Goal: Transaction & Acquisition: Purchase product/service

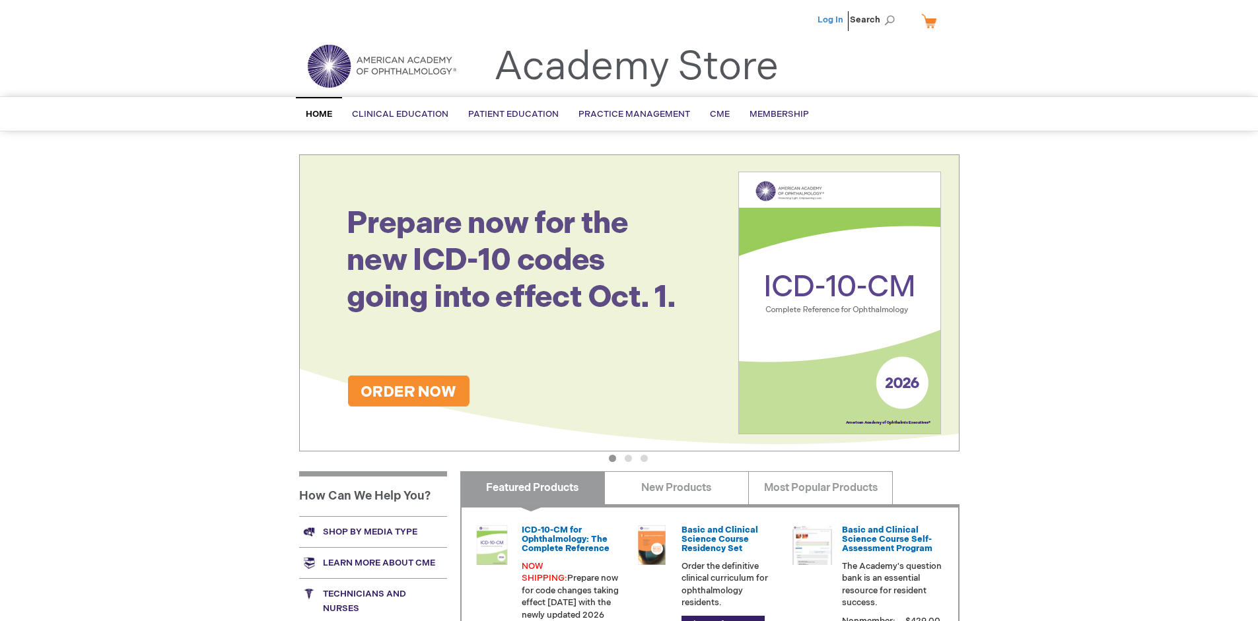
click at [831, 20] on link "Log In" at bounding box center [831, 20] width 26 height 11
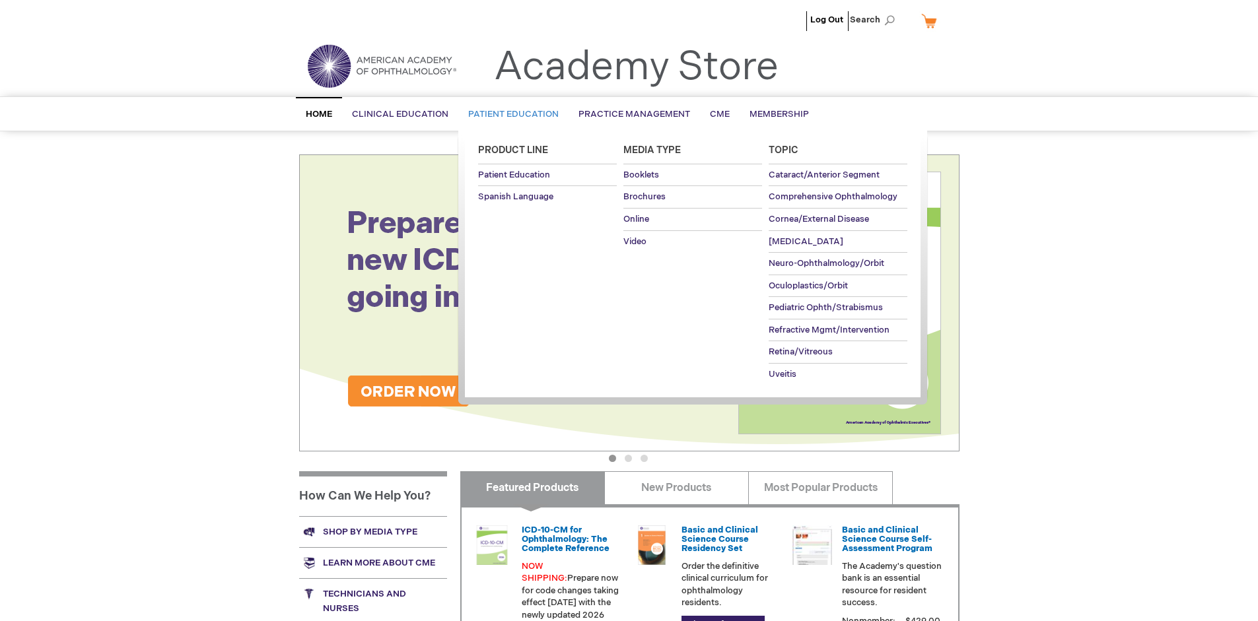
click at [510, 114] on span "Patient Education" at bounding box center [513, 114] width 90 height 11
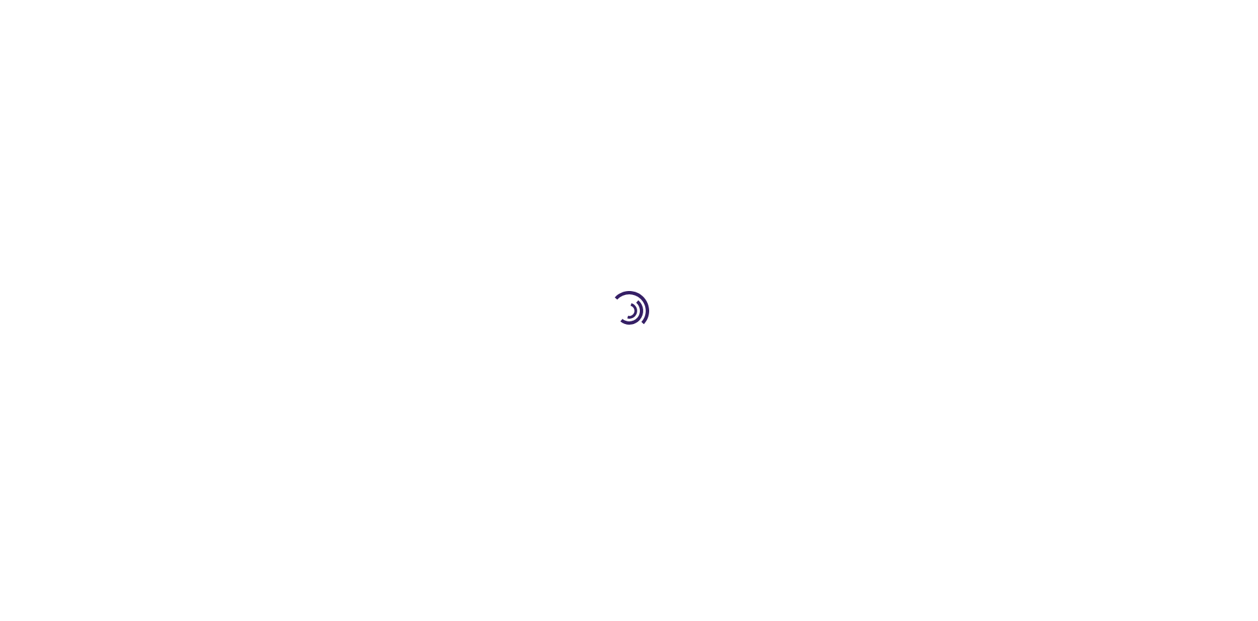
click at [833, 357] on span "Add to Cart" at bounding box center [826, 356] width 54 height 13
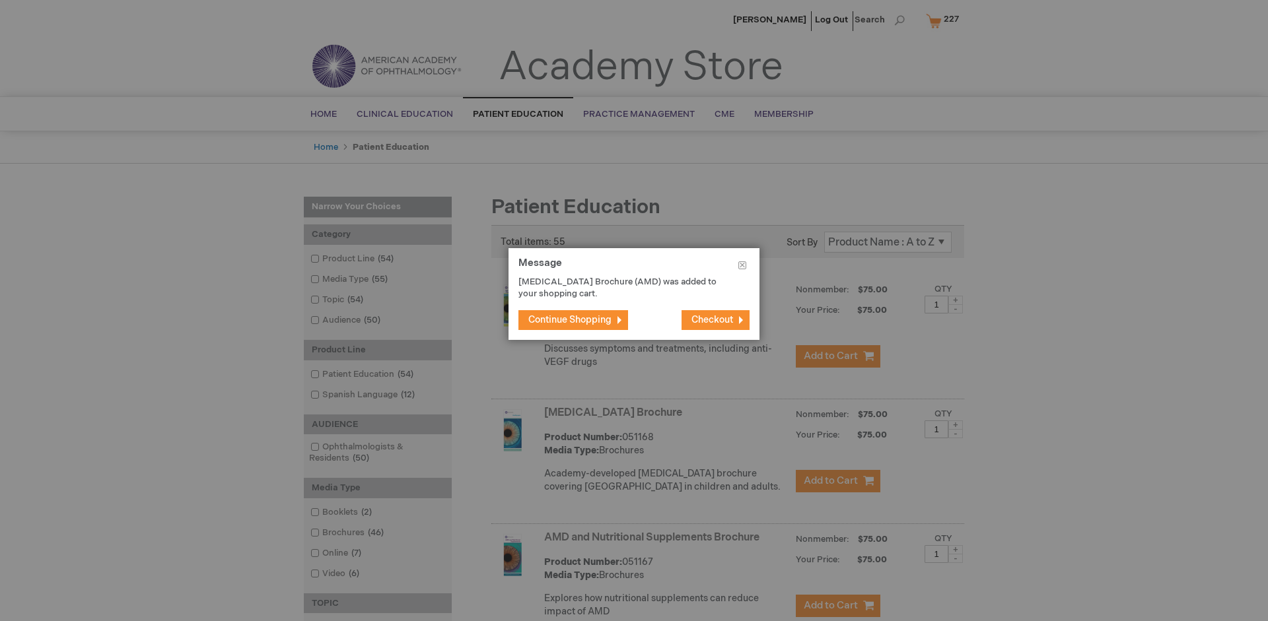
click at [570, 320] on span "Continue Shopping" at bounding box center [569, 319] width 83 height 11
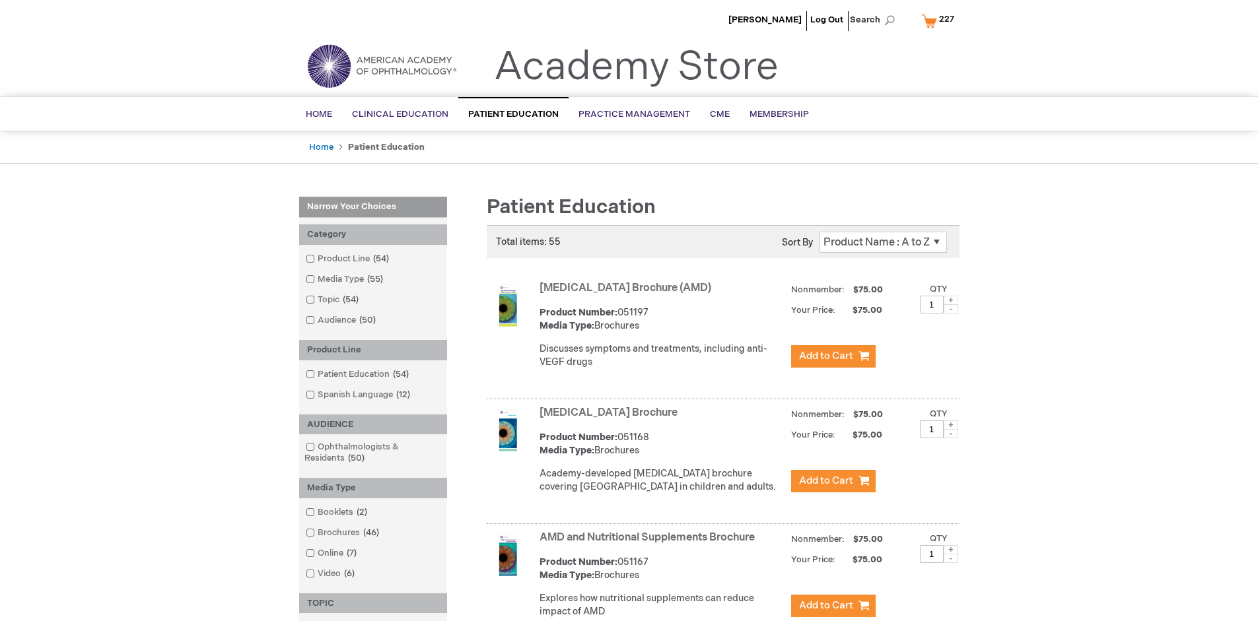
click at [650, 544] on link "AMD and Nutritional Supplements Brochure" at bounding box center [647, 538] width 215 height 13
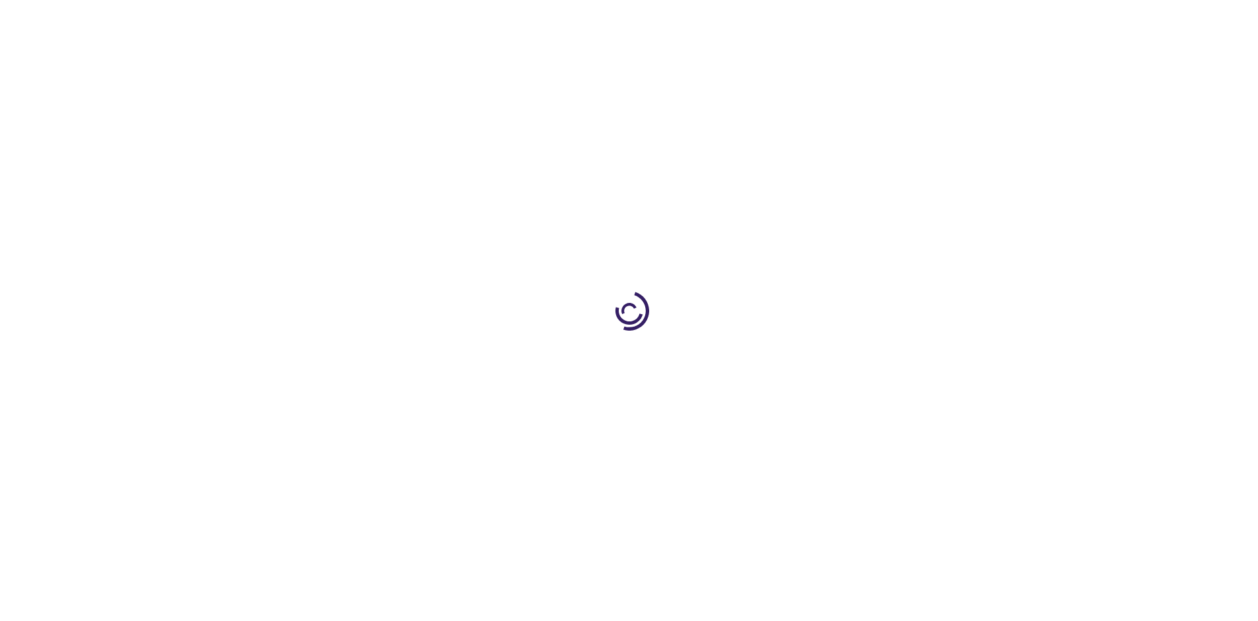
type input "1"
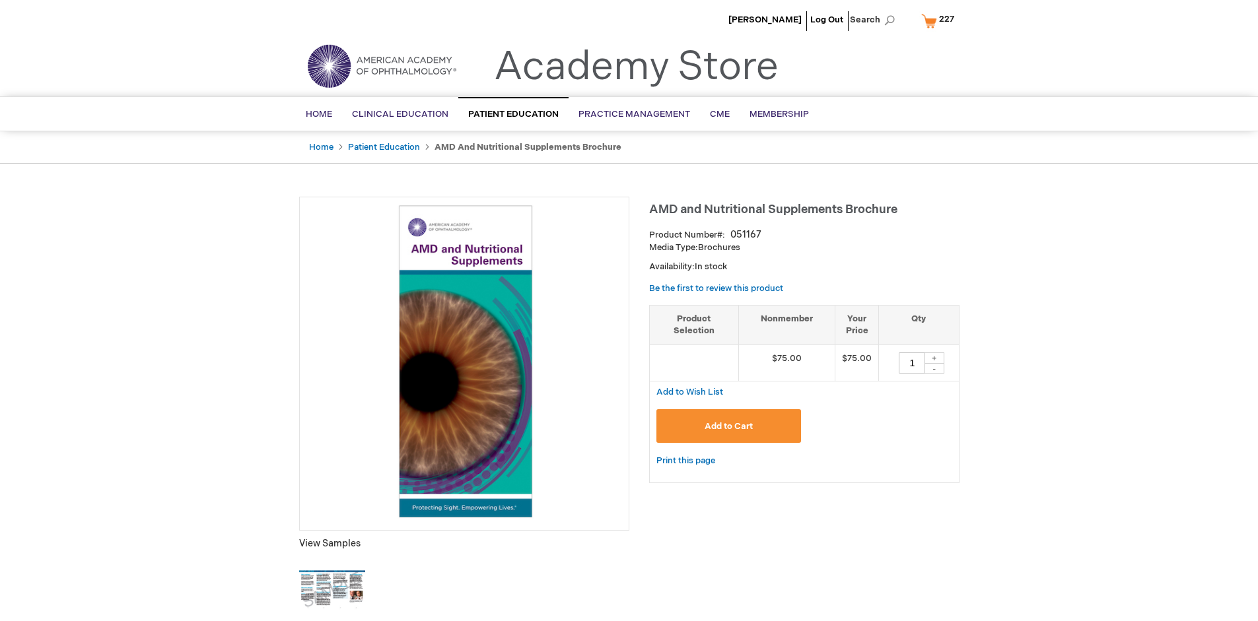
click at [728, 426] on span "Add to Cart" at bounding box center [729, 426] width 48 height 11
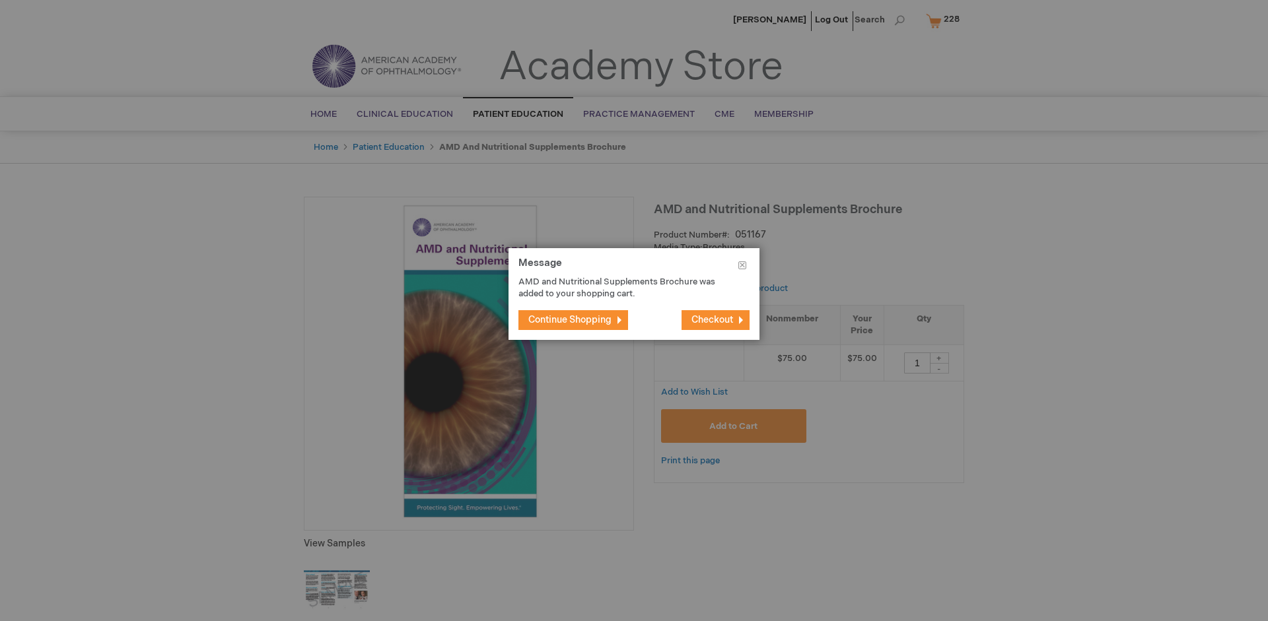
click at [570, 320] on span "Continue Shopping" at bounding box center [569, 319] width 83 height 11
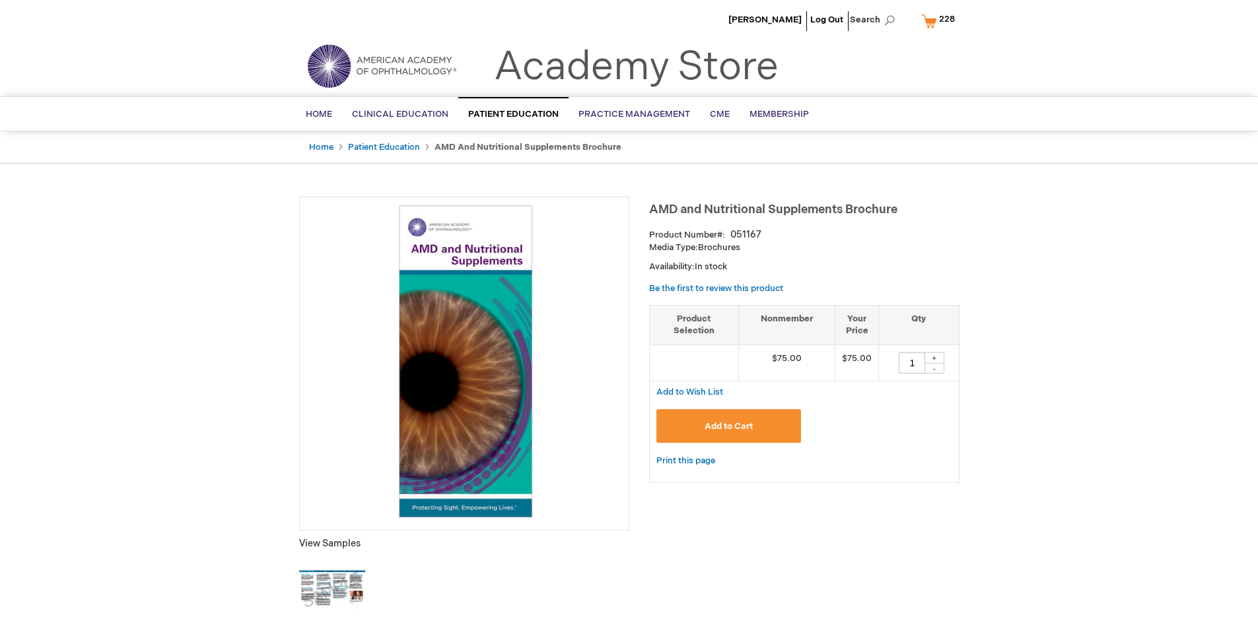
click at [940, 20] on span "228" at bounding box center [947, 19] width 16 height 11
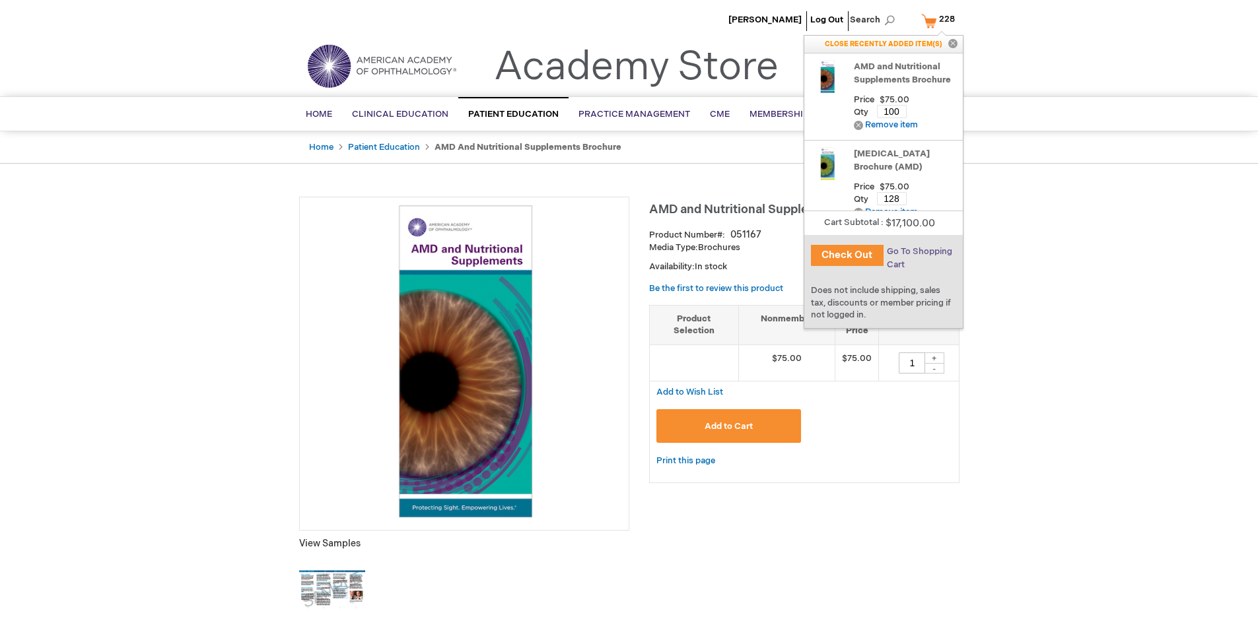
click at [918, 252] on span "Go To Shopping Cart" at bounding box center [919, 258] width 65 height 24
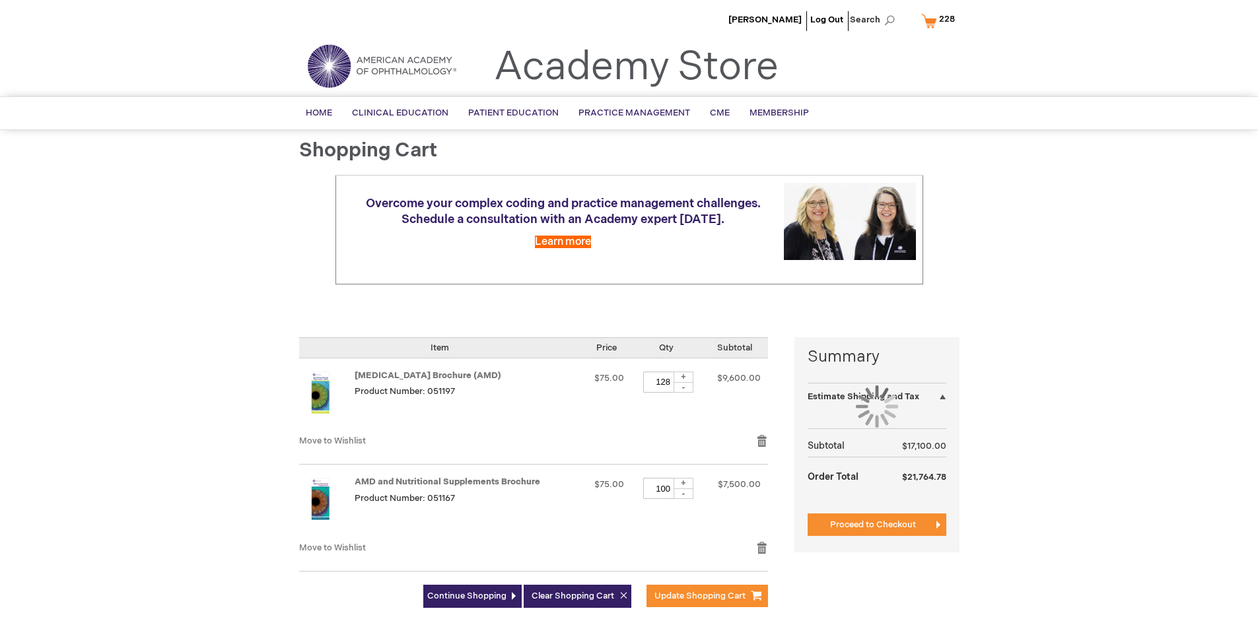
select select "US"
select select "41"
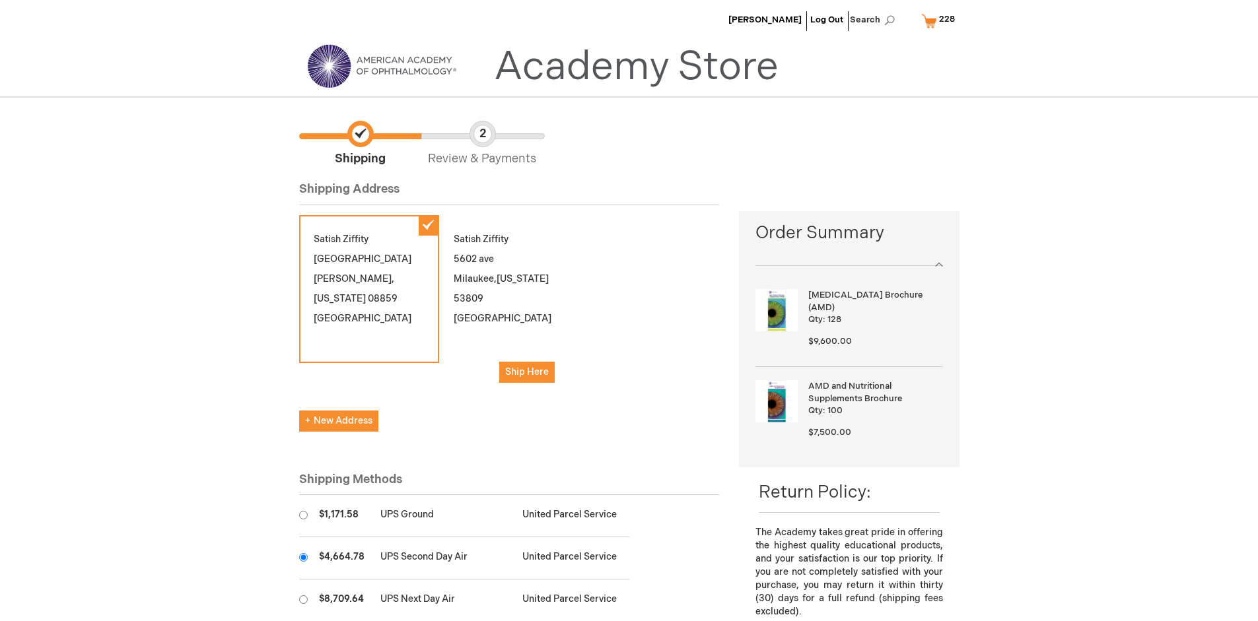
click at [303, 557] on input "radio" at bounding box center [303, 557] width 9 height 9
